Goal: Information Seeking & Learning: Learn about a topic

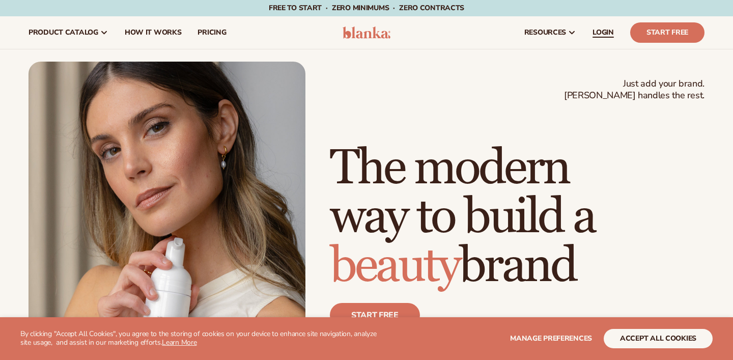
click at [608, 30] on span "LOGIN" at bounding box center [602, 33] width 21 height 8
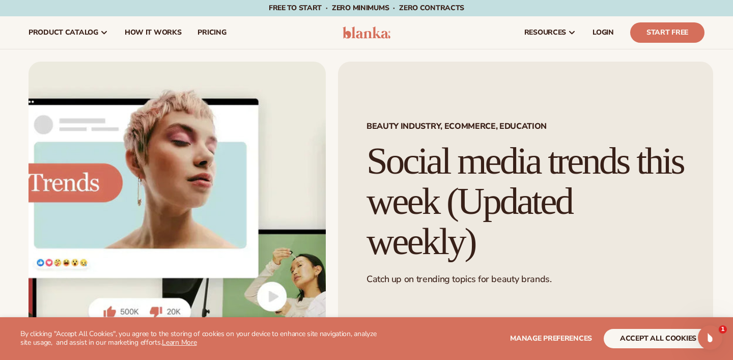
click at [357, 38] on img at bounding box center [367, 32] width 48 height 12
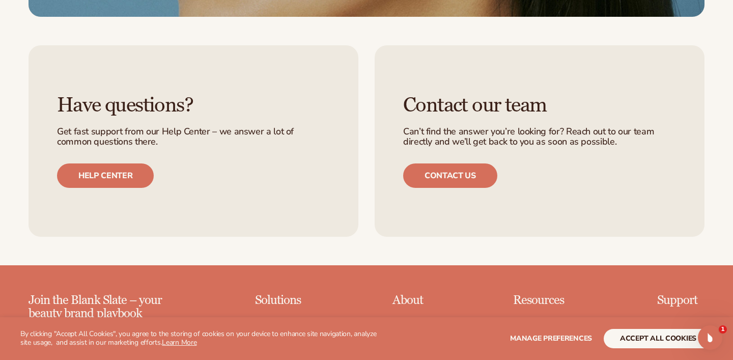
scroll to position [4175, 0]
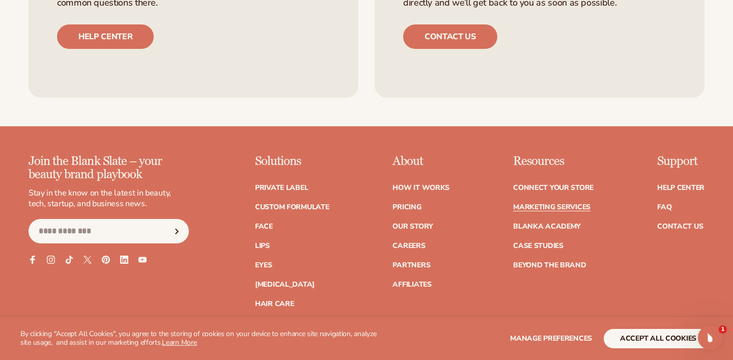
click at [570, 204] on link "Marketing services" at bounding box center [551, 207] width 77 height 7
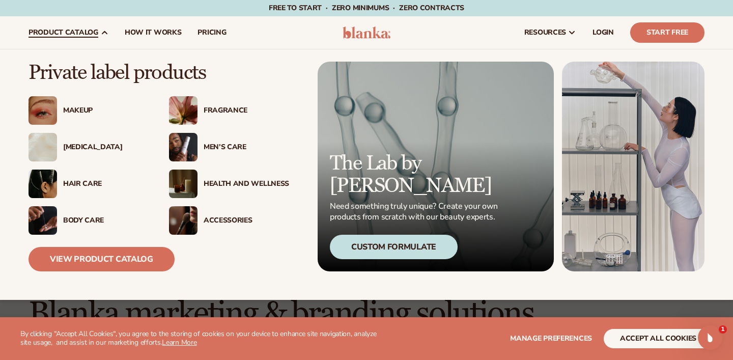
click at [80, 112] on div "Makeup" at bounding box center [106, 110] width 86 height 9
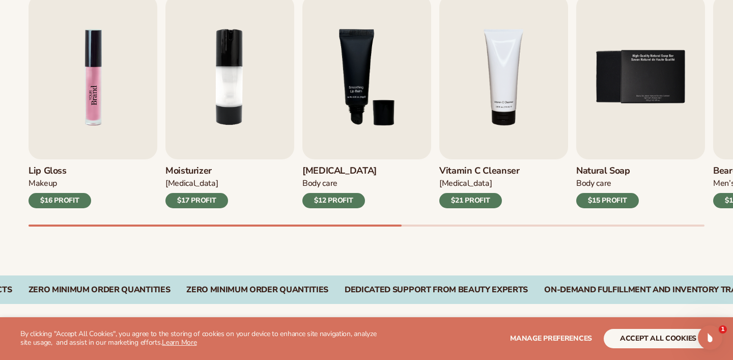
click at [82, 128] on img "1 / 9" at bounding box center [93, 77] width 129 height 164
click at [104, 112] on img "1 / 9" at bounding box center [93, 77] width 129 height 164
click at [94, 118] on img "1 / 9" at bounding box center [93, 77] width 129 height 164
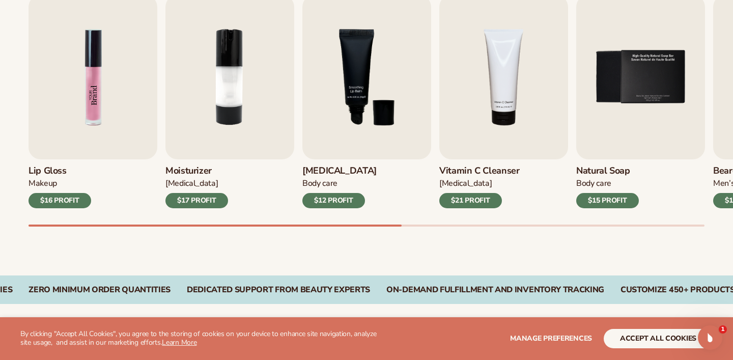
click at [94, 118] on img "1 / 9" at bounding box center [93, 77] width 129 height 164
click at [94, 147] on img "1 / 9" at bounding box center [93, 77] width 129 height 164
click at [49, 172] on h3 "Lip Gloss" at bounding box center [60, 170] width 63 height 11
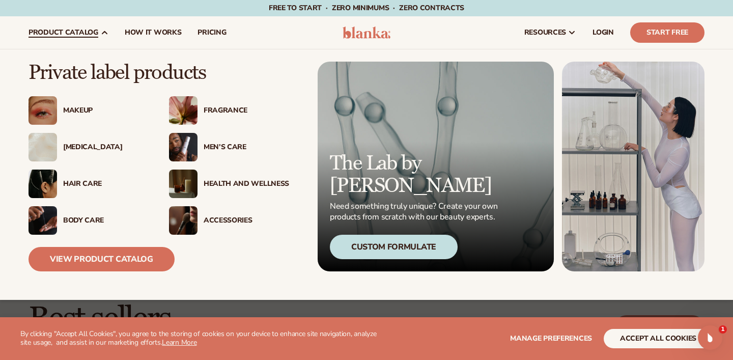
click at [83, 118] on div "Makeup" at bounding box center [89, 110] width 120 height 29
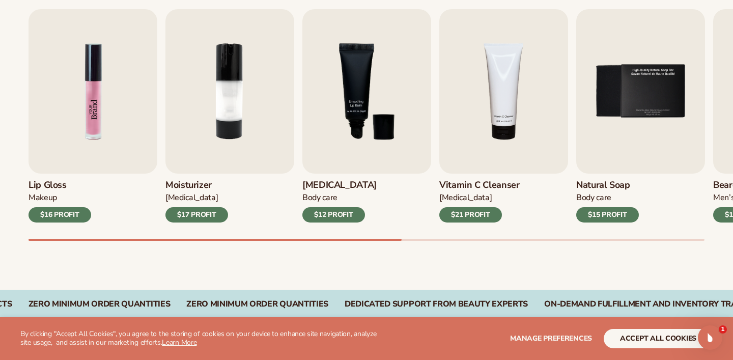
click at [120, 161] on img "1 / 9" at bounding box center [93, 91] width 129 height 164
click at [65, 219] on div "$16 PROFIT" at bounding box center [60, 214] width 63 height 15
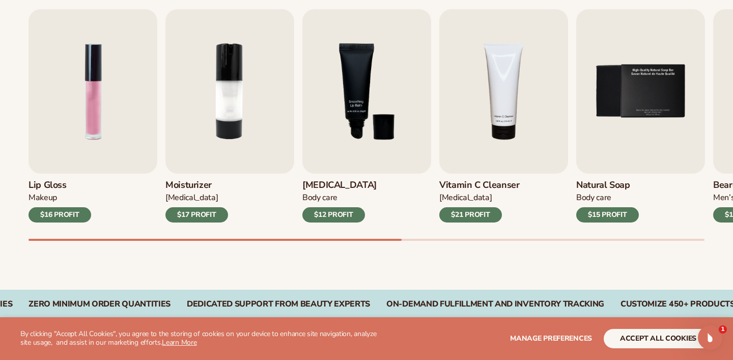
click at [65, 210] on div "$16 PROFIT" at bounding box center [60, 214] width 63 height 15
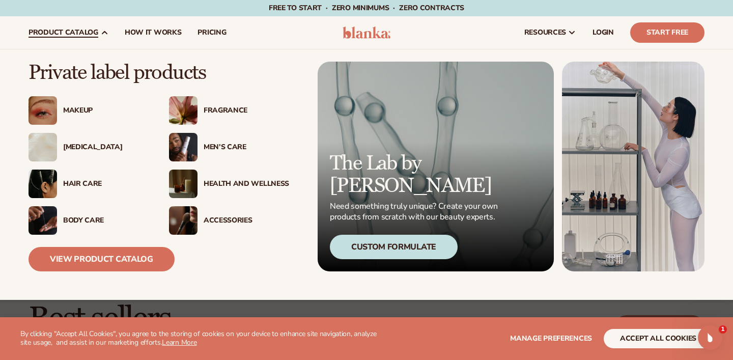
click at [72, 24] on link "product catalog" at bounding box center [68, 32] width 96 height 33
click at [108, 260] on link "View Product Catalog" at bounding box center [102, 259] width 146 height 24
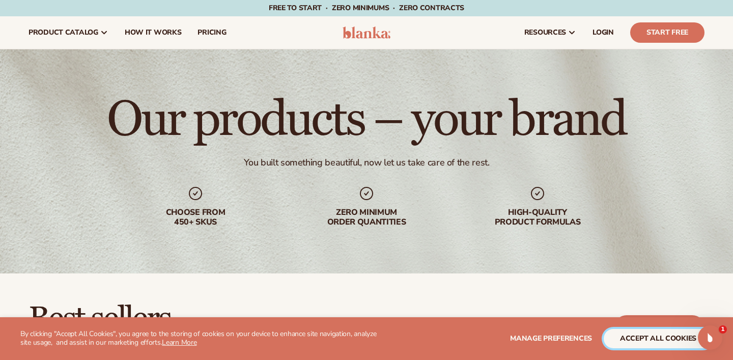
click at [646, 340] on button "accept all cookies" at bounding box center [658, 338] width 109 height 19
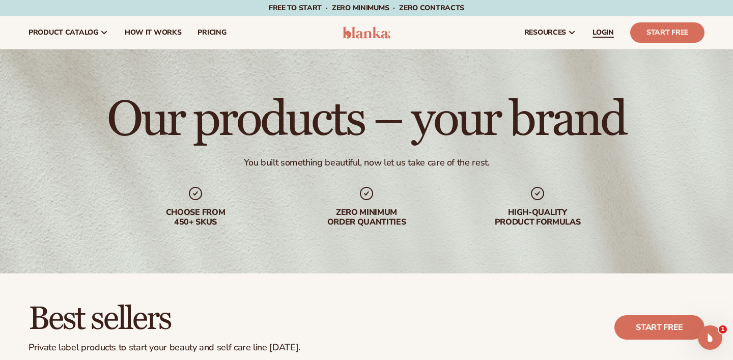
click at [601, 35] on span "LOGIN" at bounding box center [602, 33] width 21 height 8
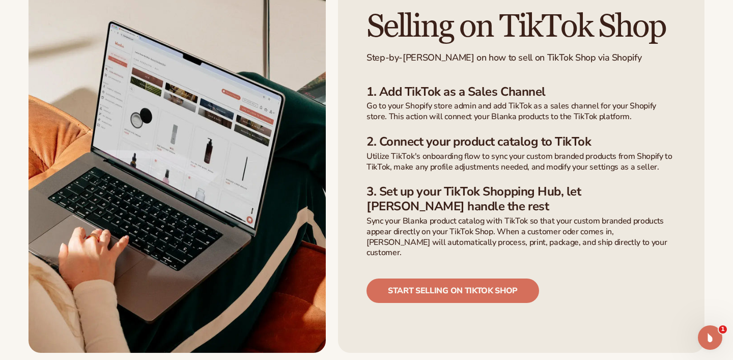
scroll to position [719, 0]
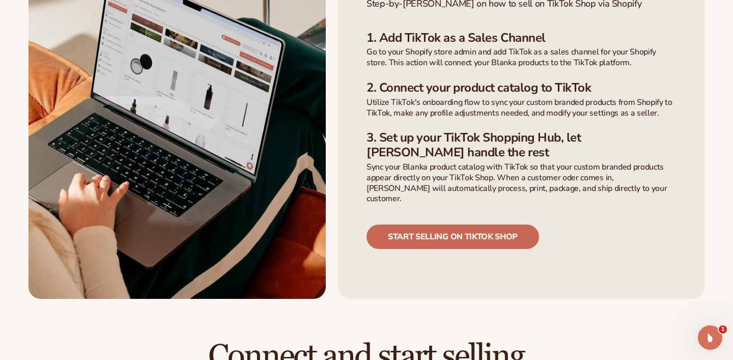
click at [459, 224] on link "Start selling on tiktok shop" at bounding box center [452, 236] width 173 height 24
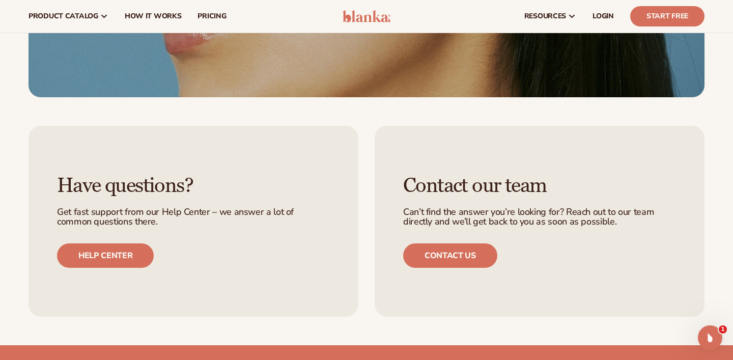
scroll to position [1335, 0]
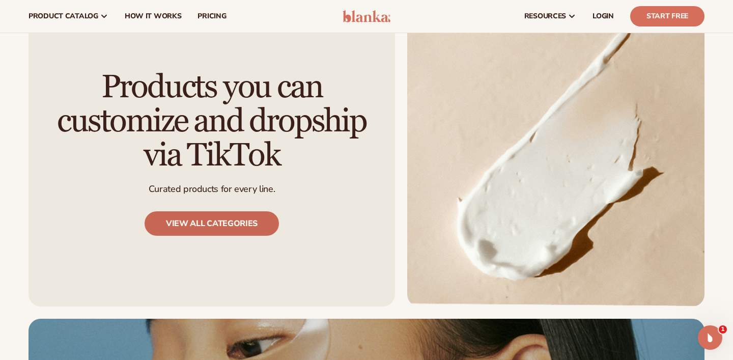
click at [249, 211] on link "View all categories" at bounding box center [212, 223] width 134 height 24
